Goal: Find specific page/section: Locate a particular part of the current website

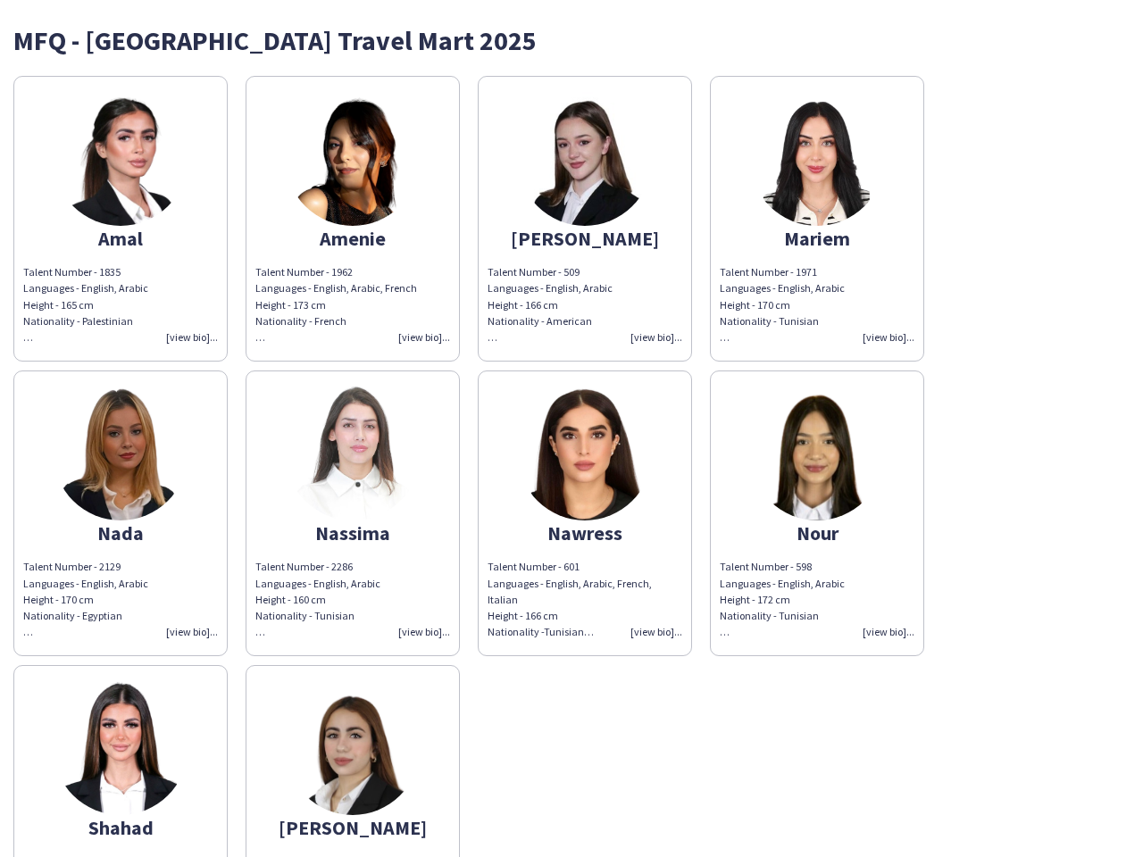
click at [572, 429] on img at bounding box center [585, 454] width 134 height 134
click at [121, 219] on img at bounding box center [121, 159] width 134 height 134
click at [353, 219] on img at bounding box center [353, 159] width 134 height 134
click at [585, 219] on img at bounding box center [585, 159] width 134 height 134
click at [817, 219] on img at bounding box center [817, 159] width 134 height 134
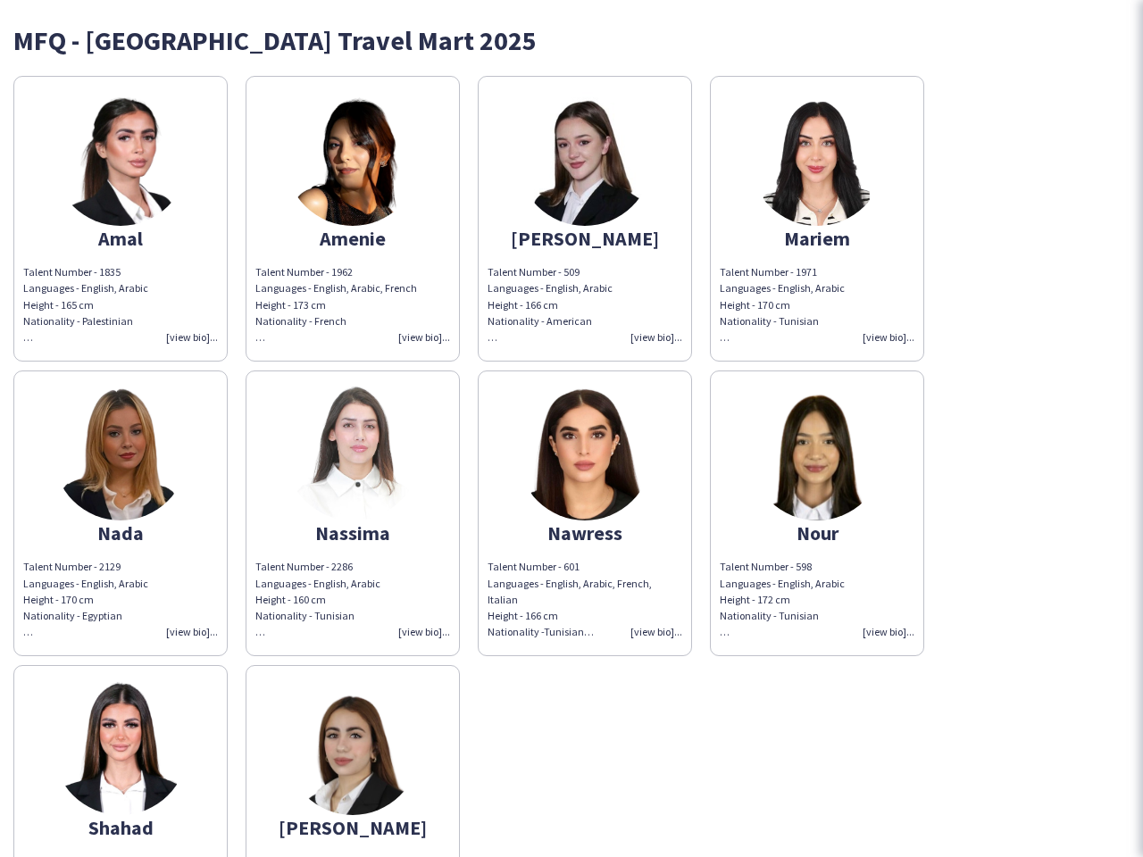
click at [121, 514] on img at bounding box center [121, 454] width 134 height 134
click at [353, 514] on img at bounding box center [353, 454] width 134 height 134
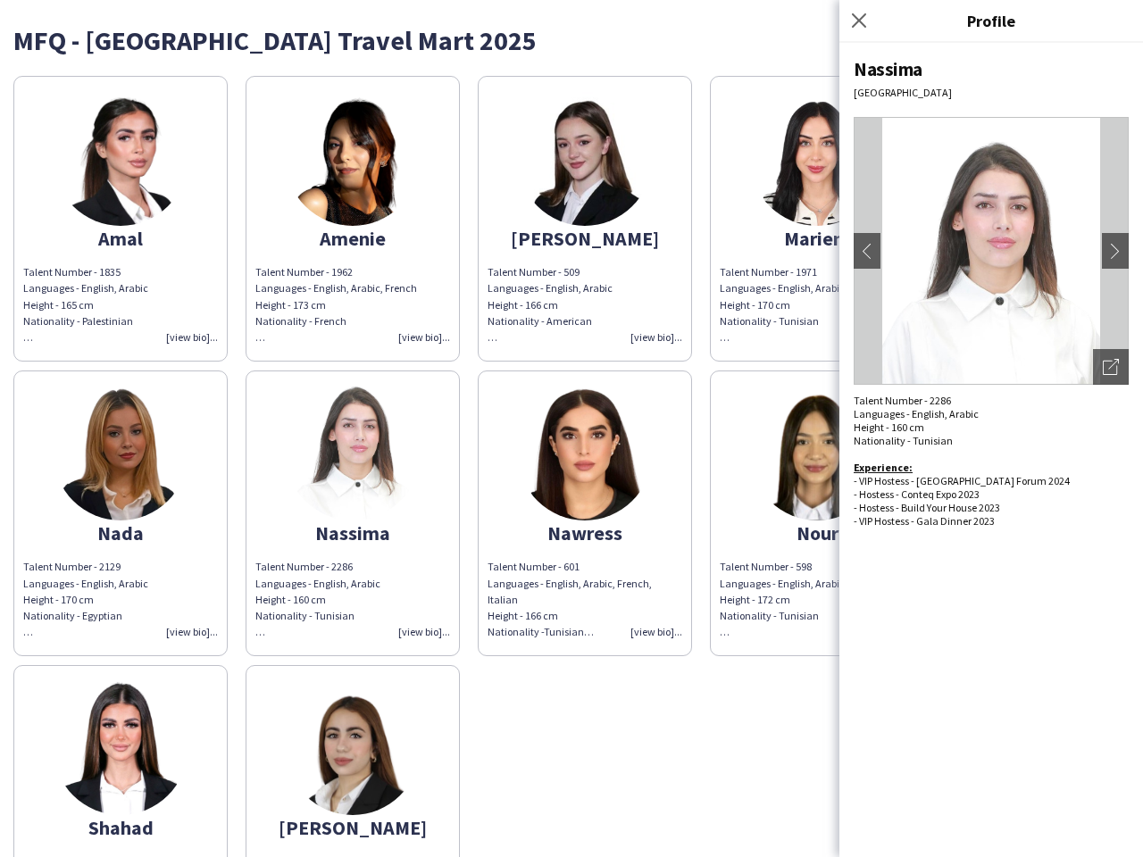
click at [585, 514] on img at bounding box center [585, 454] width 134 height 134
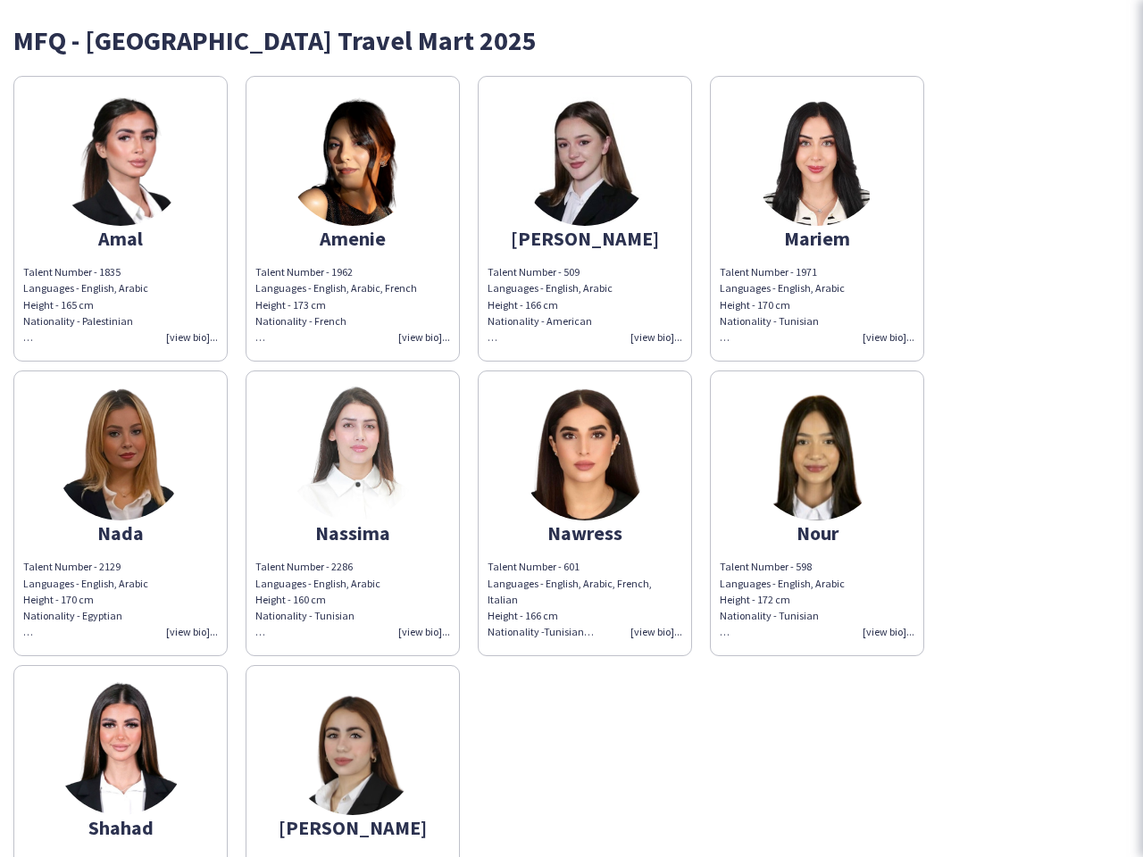
click at [817, 514] on img at bounding box center [817, 454] width 134 height 134
click at [121, 761] on img at bounding box center [121, 749] width 134 height 134
